Goal: Task Accomplishment & Management: Use online tool/utility

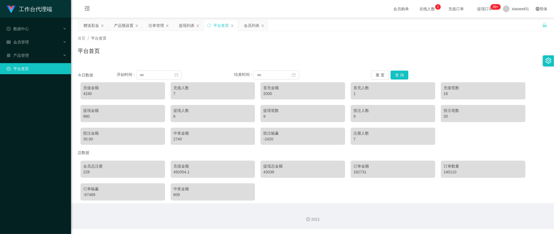
click at [90, 24] on div "赠送彩金" at bounding box center [91, 25] width 16 height 11
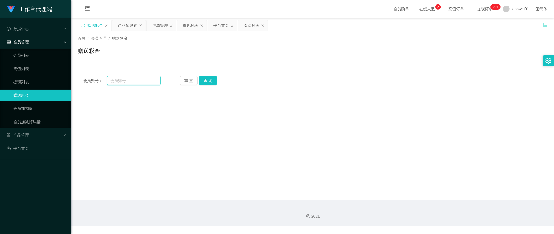
drag, startPoint x: 137, startPoint y: 82, endPoint x: 140, endPoint y: 82, distance: 3.6
click at [137, 82] on input "text" at bounding box center [134, 80] width 54 height 9
paste input "0164838838"
type input "0164838838"
click at [203, 84] on button "查 询" at bounding box center [208, 80] width 18 height 9
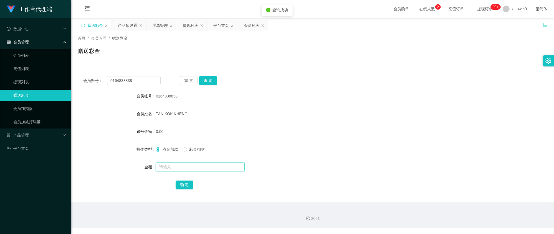
click at [192, 164] on input "text" at bounding box center [200, 167] width 89 height 9
type input "500"
click at [185, 184] on button "确 定" at bounding box center [184, 185] width 18 height 9
click at [380, 127] on div "500.00" at bounding box center [293, 131] width 274 height 11
